Goal: Task Accomplishment & Management: Manage account settings

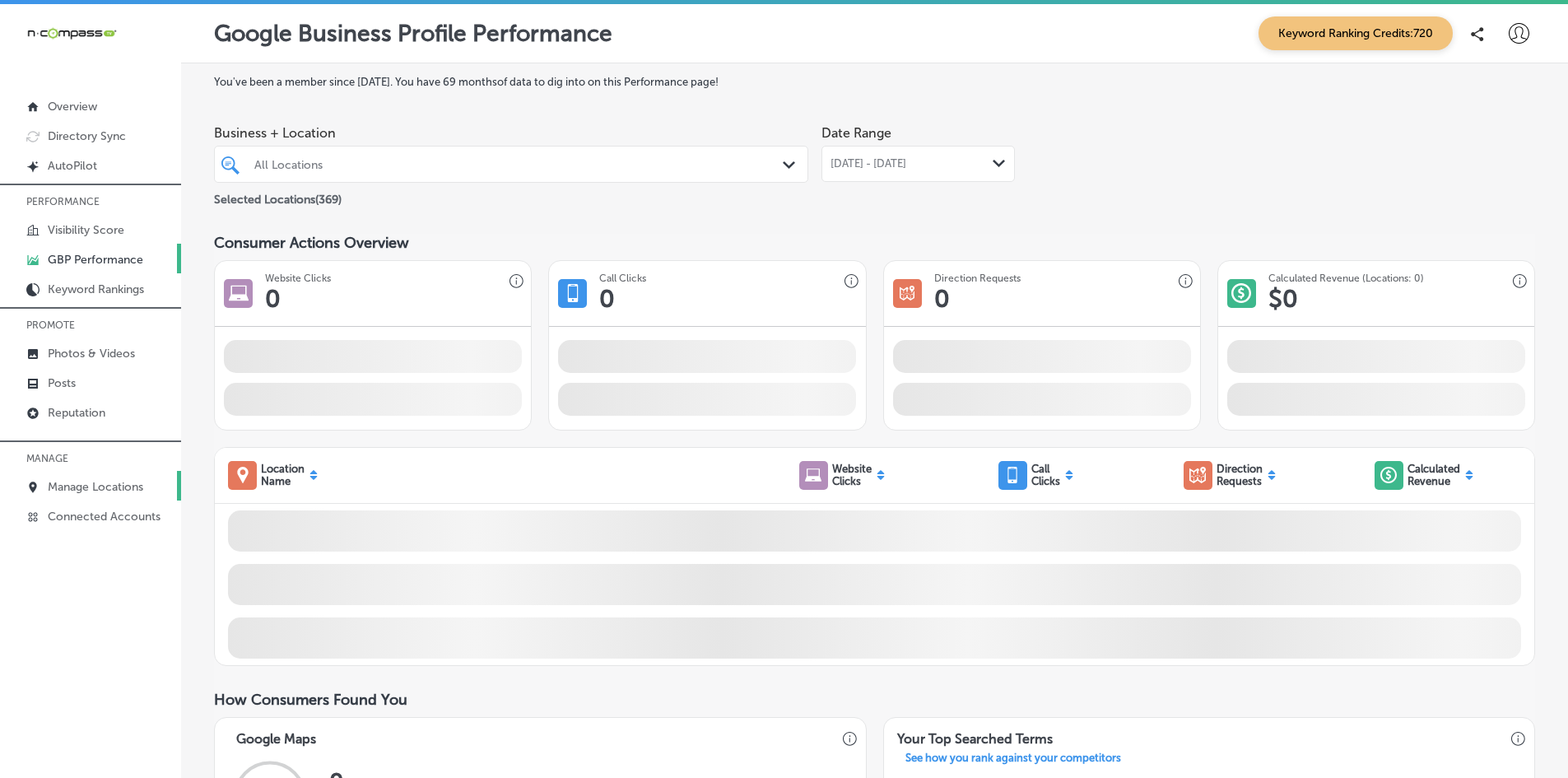
click at [107, 485] on p "Manage Locations" at bounding box center [95, 487] width 96 height 14
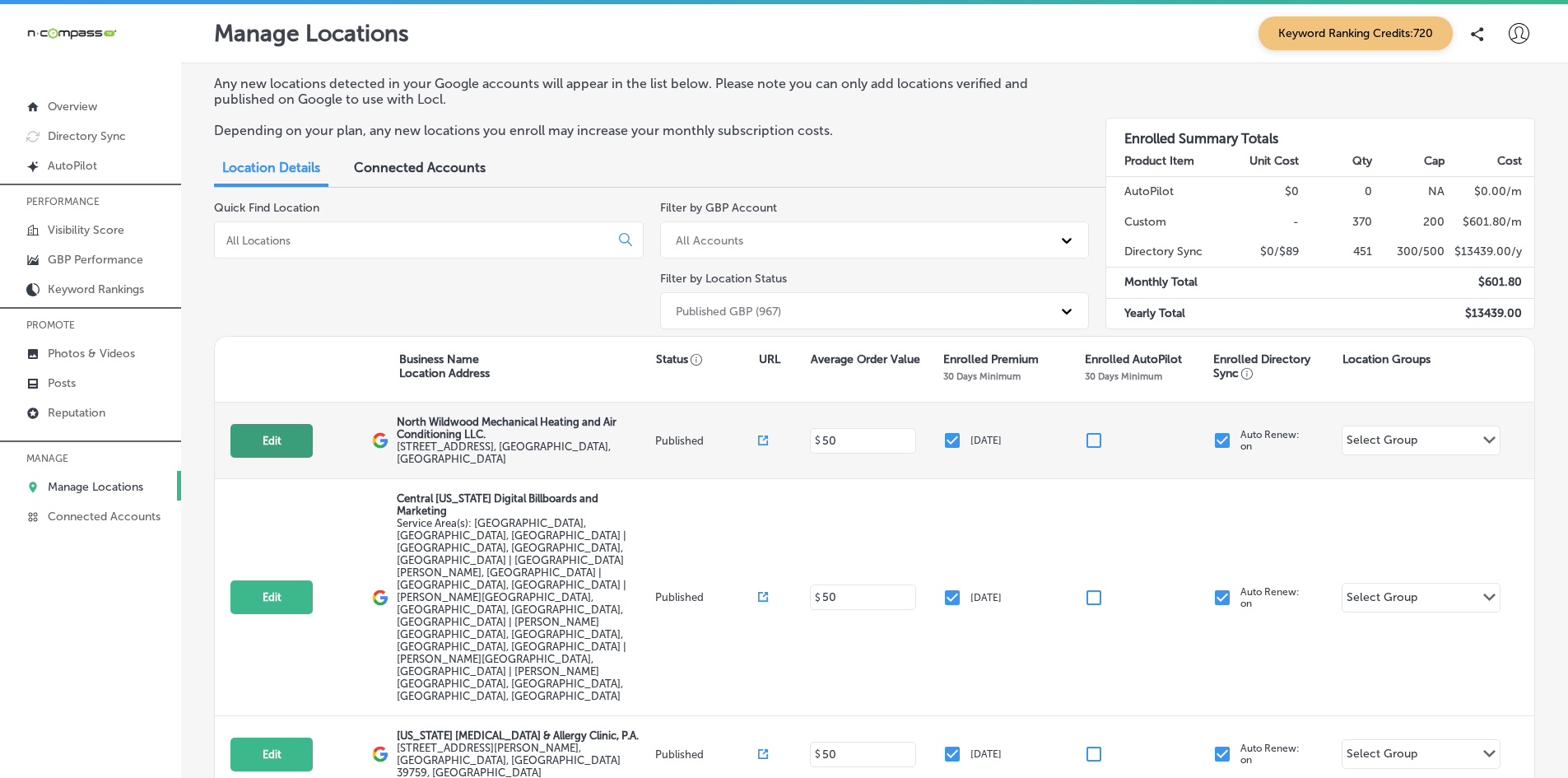
click at [278, 439] on button "Edit" at bounding box center [271, 441] width 82 height 34
select select "US"
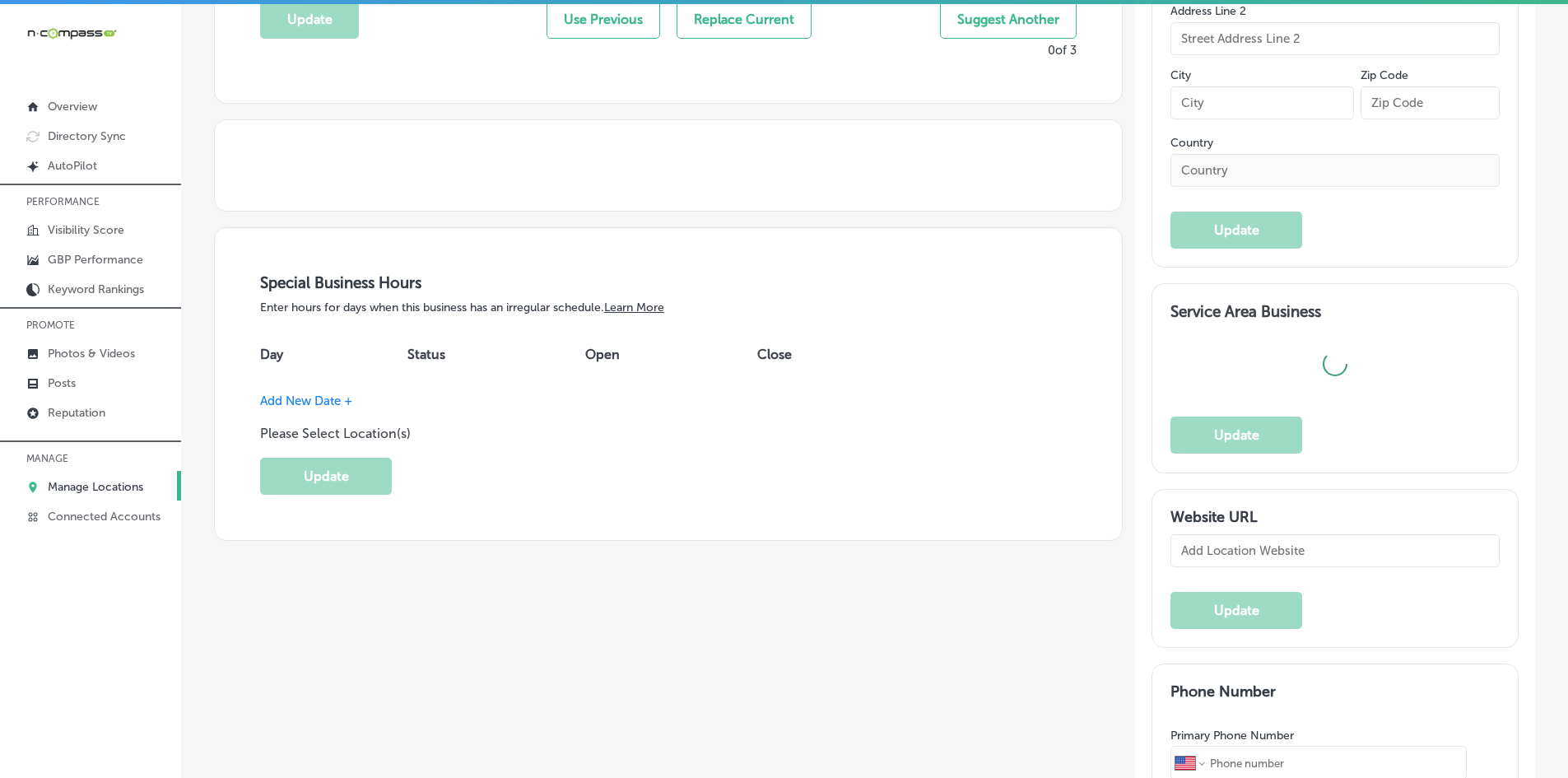
type input "North Wildwood Mechanical Heating and Air Conditioning LLC."
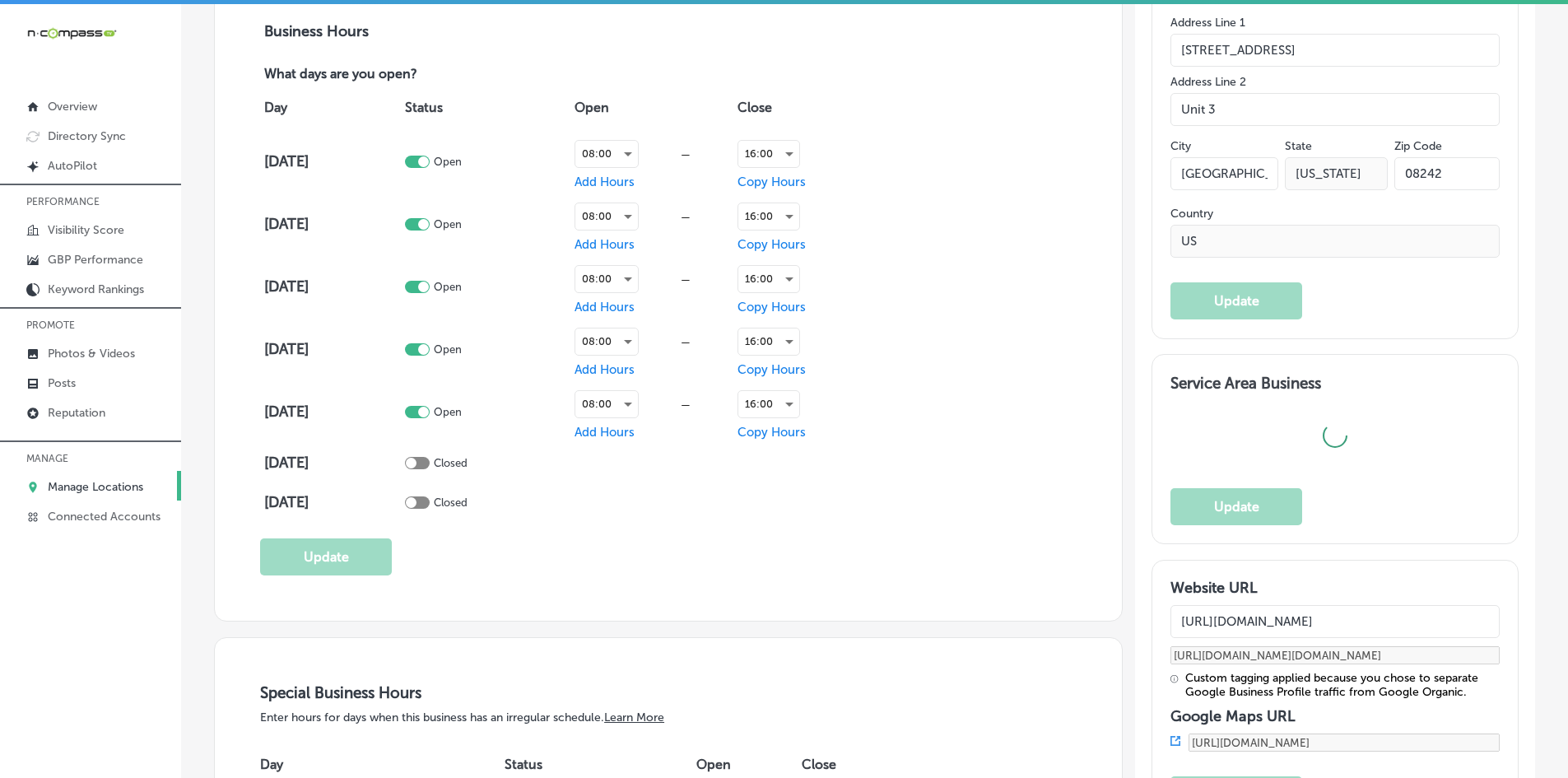
type input "[STREET_ADDRESS]"
type input "Unit 3"
type input "[GEOGRAPHIC_DATA]"
type input "08242"
type input "US"
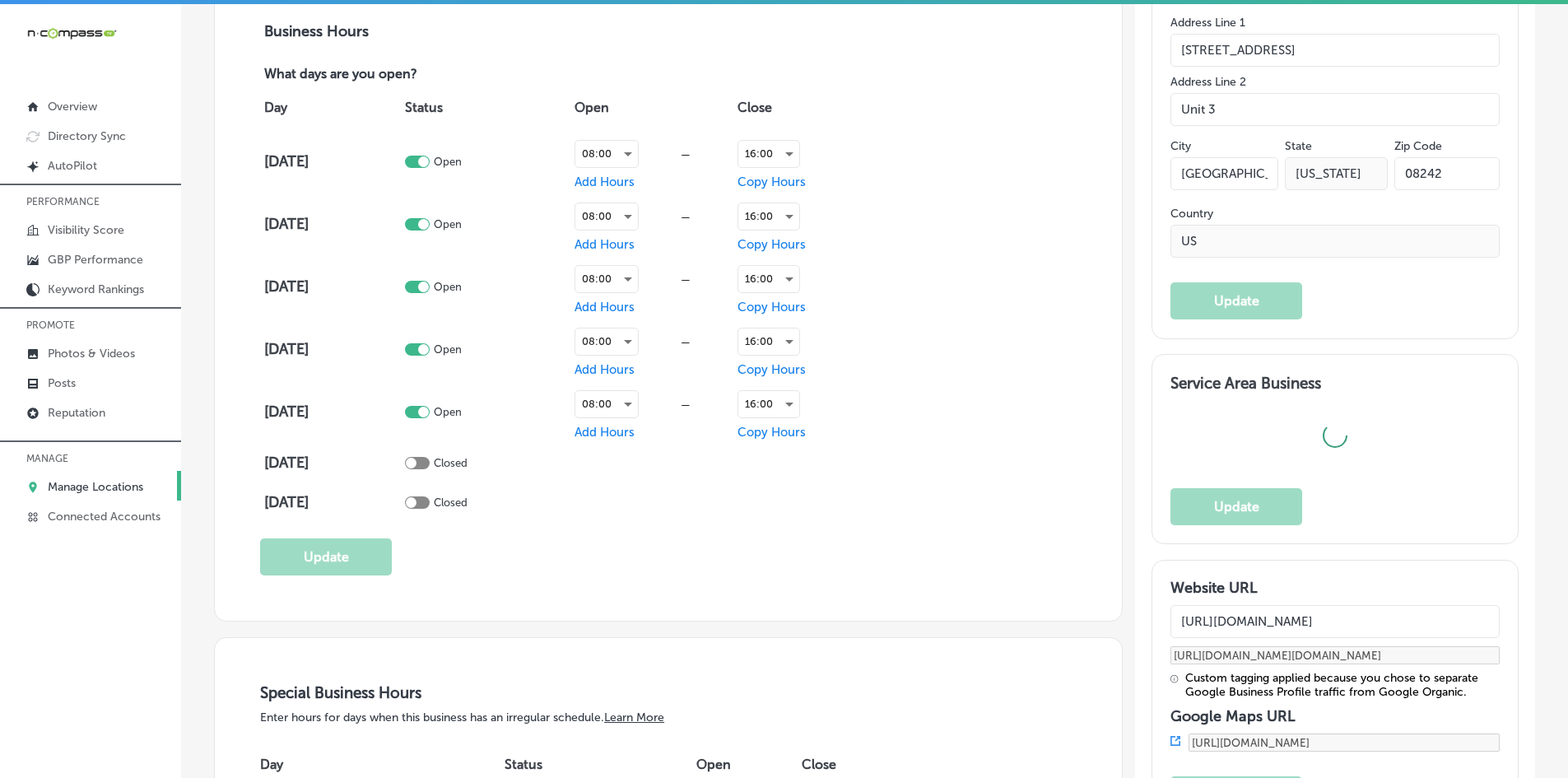
type input "[URL][DOMAIN_NAME]"
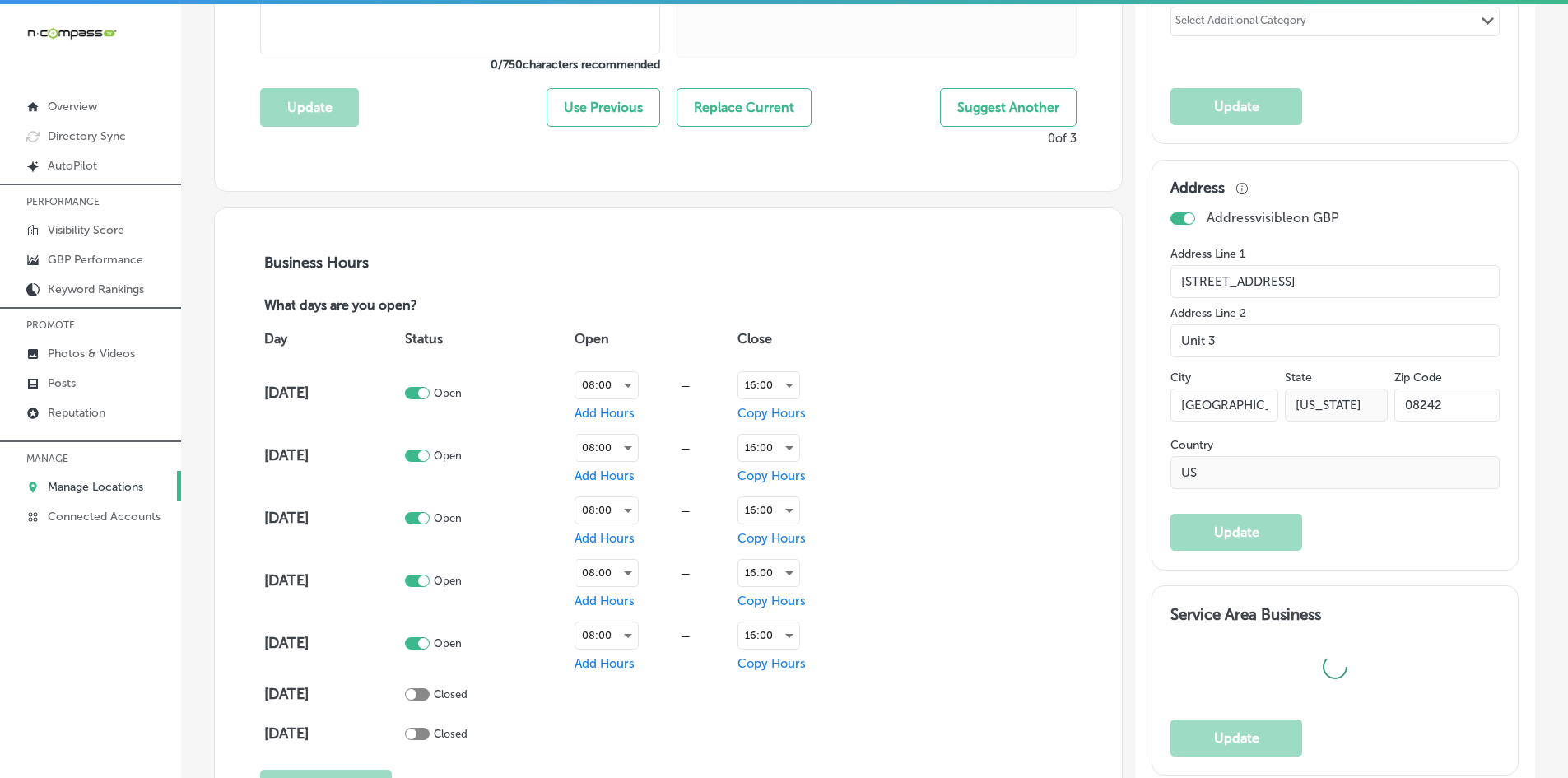
checkbox input "true"
type textarea "North Wildwood Mechanical Heating and Air Conditioning LLC is a family-owned HV…"
type input "[PHONE_NUMBER]"
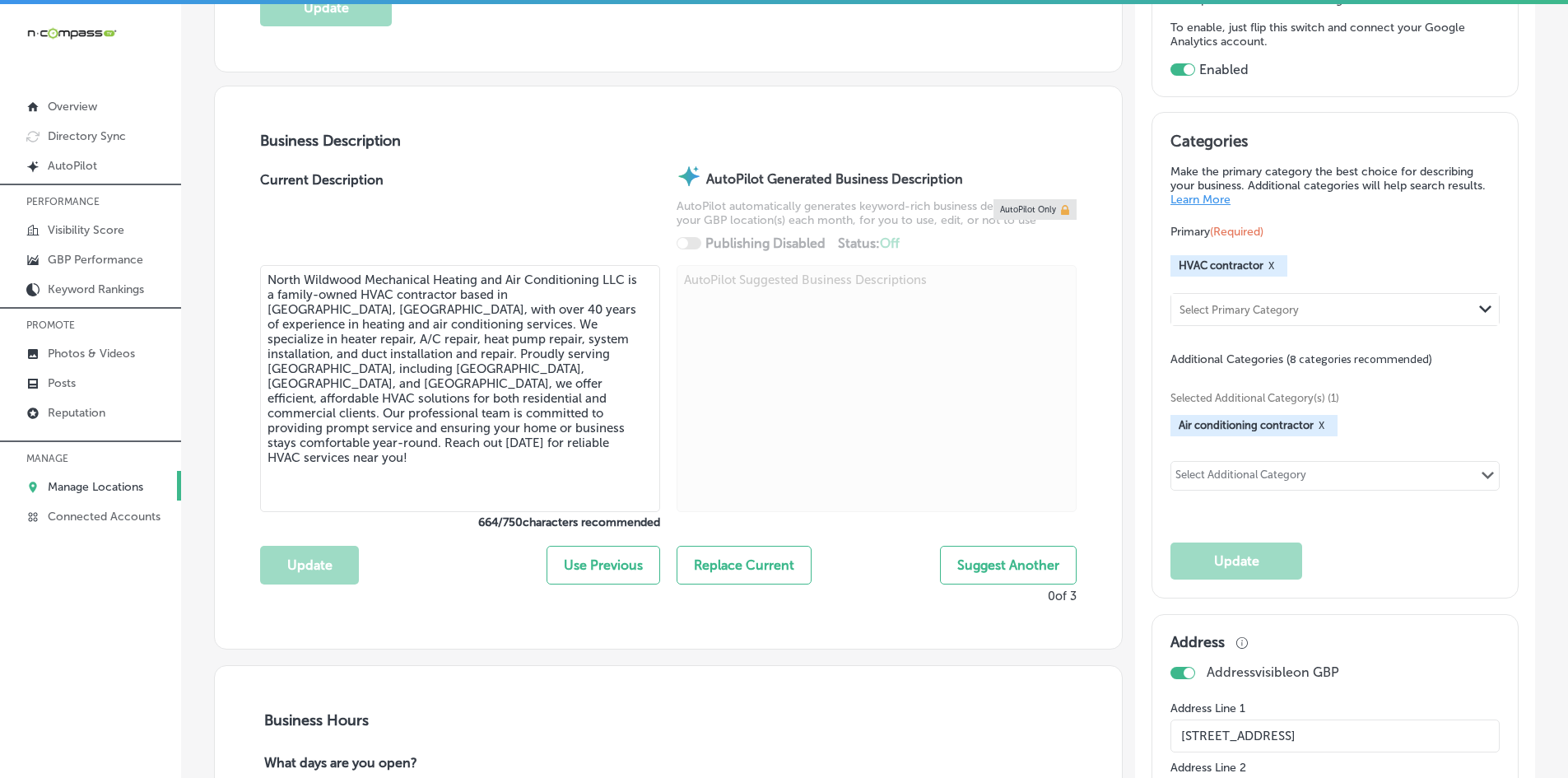
scroll to position [468, 0]
click at [1288, 478] on div "Select Additional Category" at bounding box center [1240, 476] width 131 height 19
type input "p"
